Goal: Find contact information: Find contact information

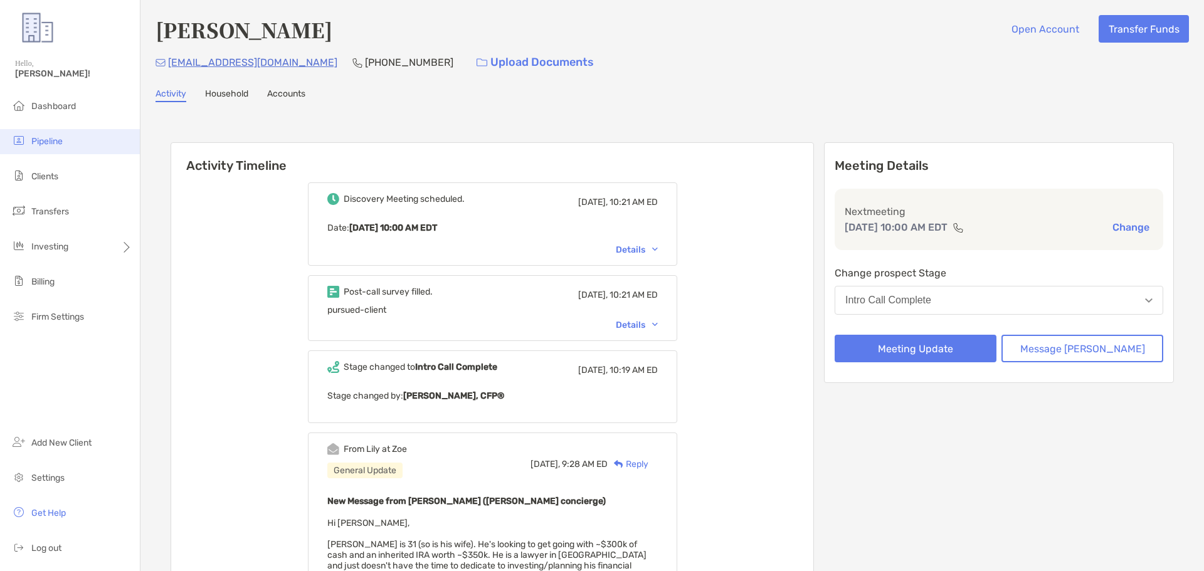
click at [48, 132] on li "Pipeline" at bounding box center [70, 141] width 140 height 25
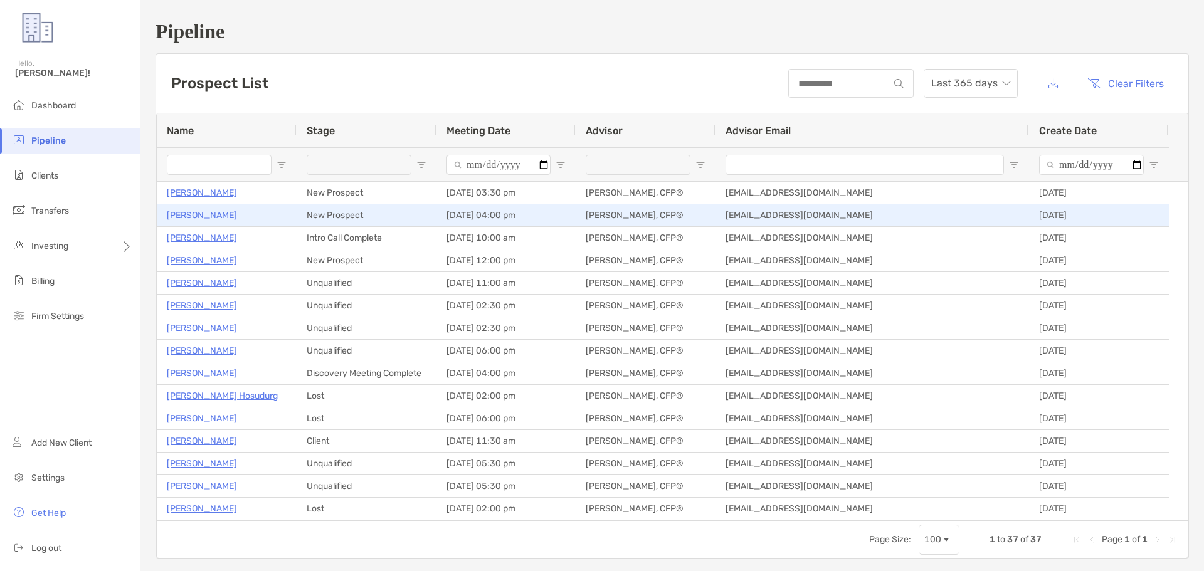
click at [194, 212] on p "John Treter" at bounding box center [202, 216] width 70 height 16
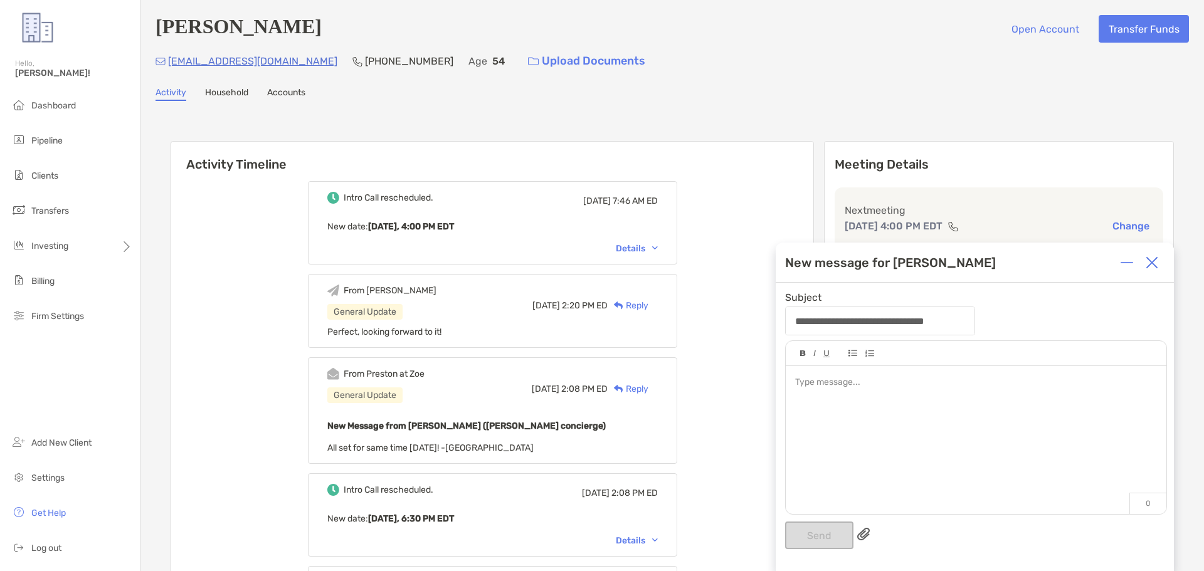
click at [1155, 261] on img at bounding box center [1151, 262] width 13 height 13
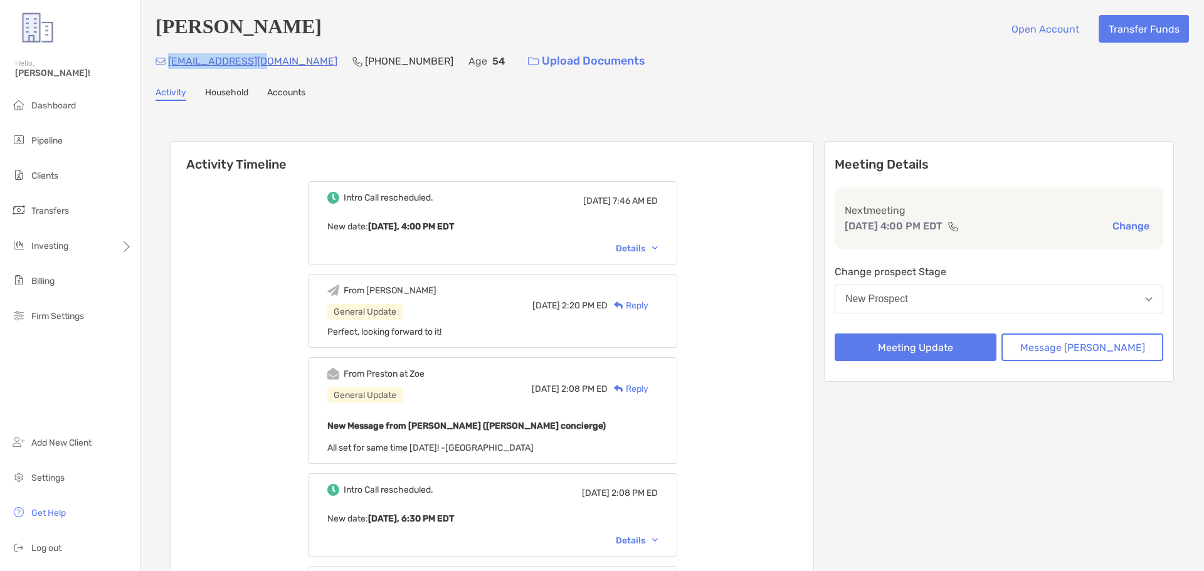
drag, startPoint x: 256, startPoint y: 66, endPoint x: 168, endPoint y: 65, distance: 88.4
click at [168, 65] on div "treterj@gmail.com (248) 420-6495 Age 54 Upload Documents" at bounding box center [671, 61] width 1033 height 27
copy p "treterj@gmail.com"
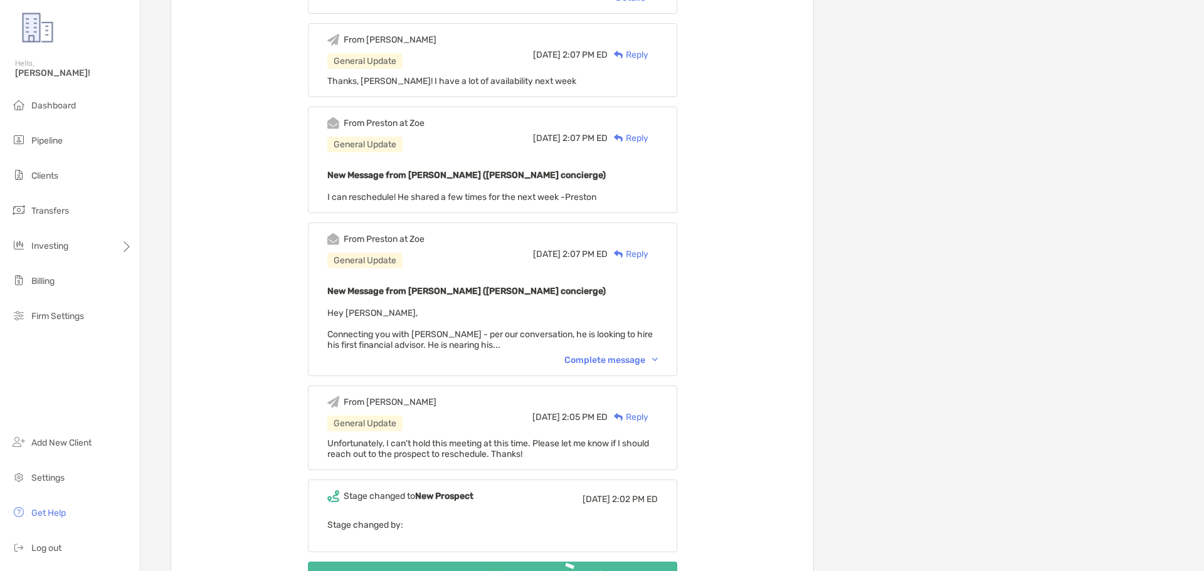
scroll to position [627, 0]
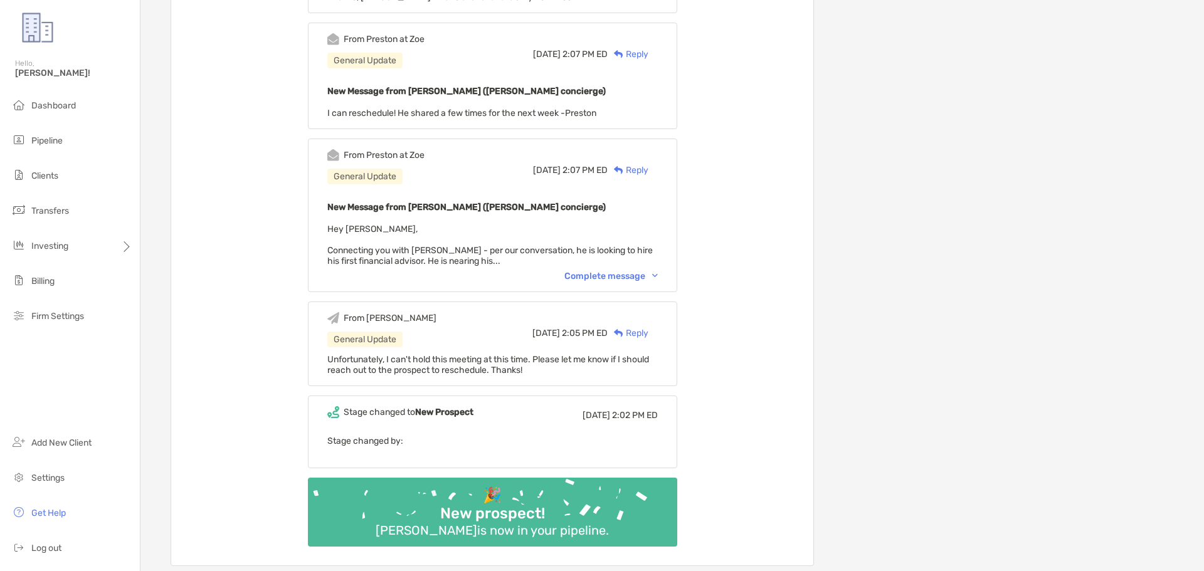
click at [613, 268] on div "From Preston at Zoe General Update Wed, Sep 24 2:07 PM ED Reply New Message fro…" at bounding box center [492, 216] width 369 height 154
click at [617, 276] on div "Complete message" at bounding box center [610, 276] width 93 height 11
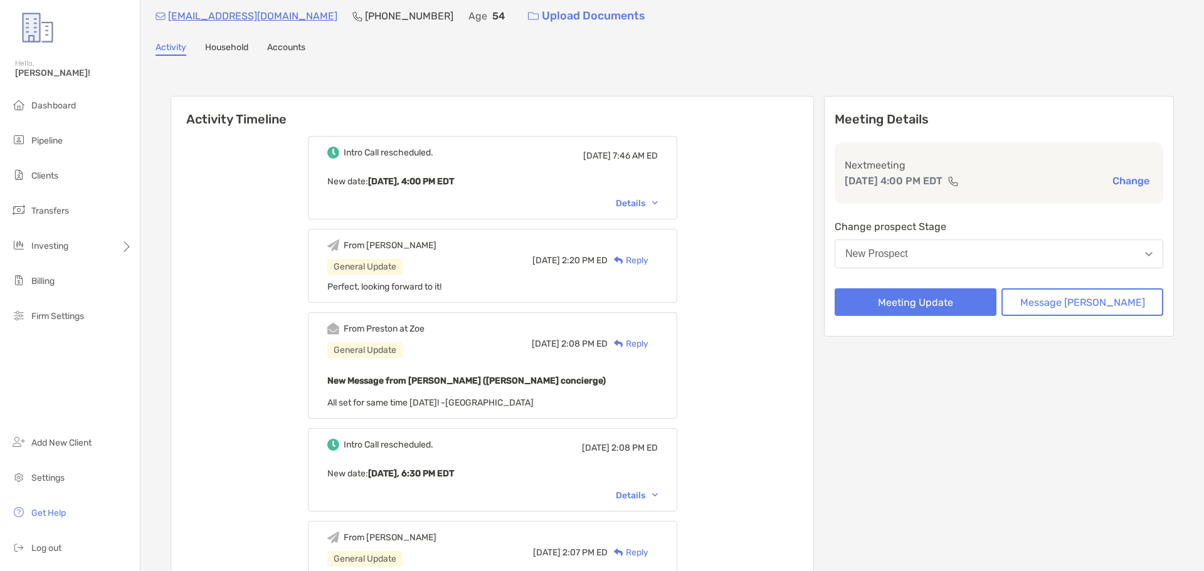
scroll to position [0, 0]
